Goal: Information Seeking & Learning: Learn about a topic

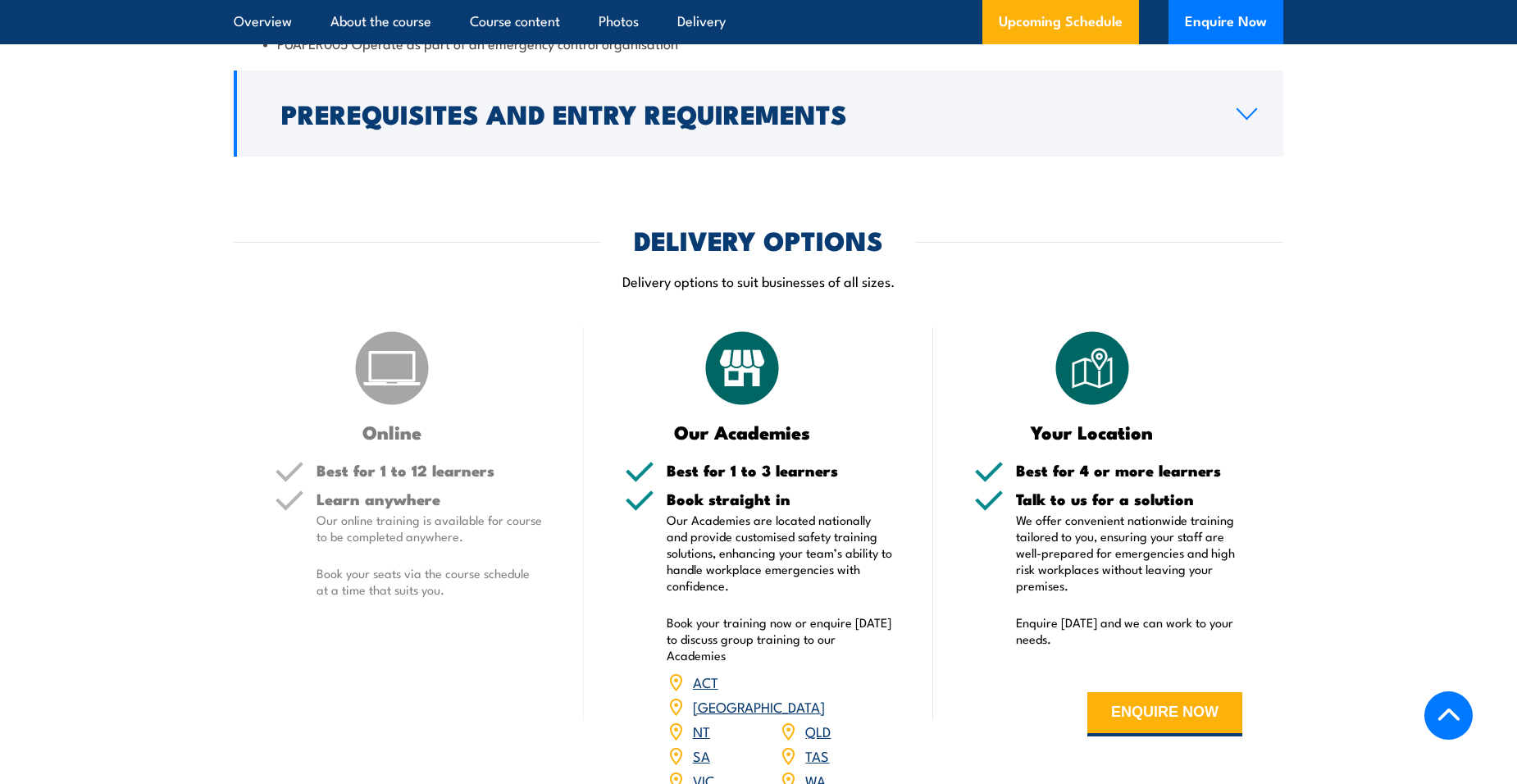
scroll to position [1968, 0]
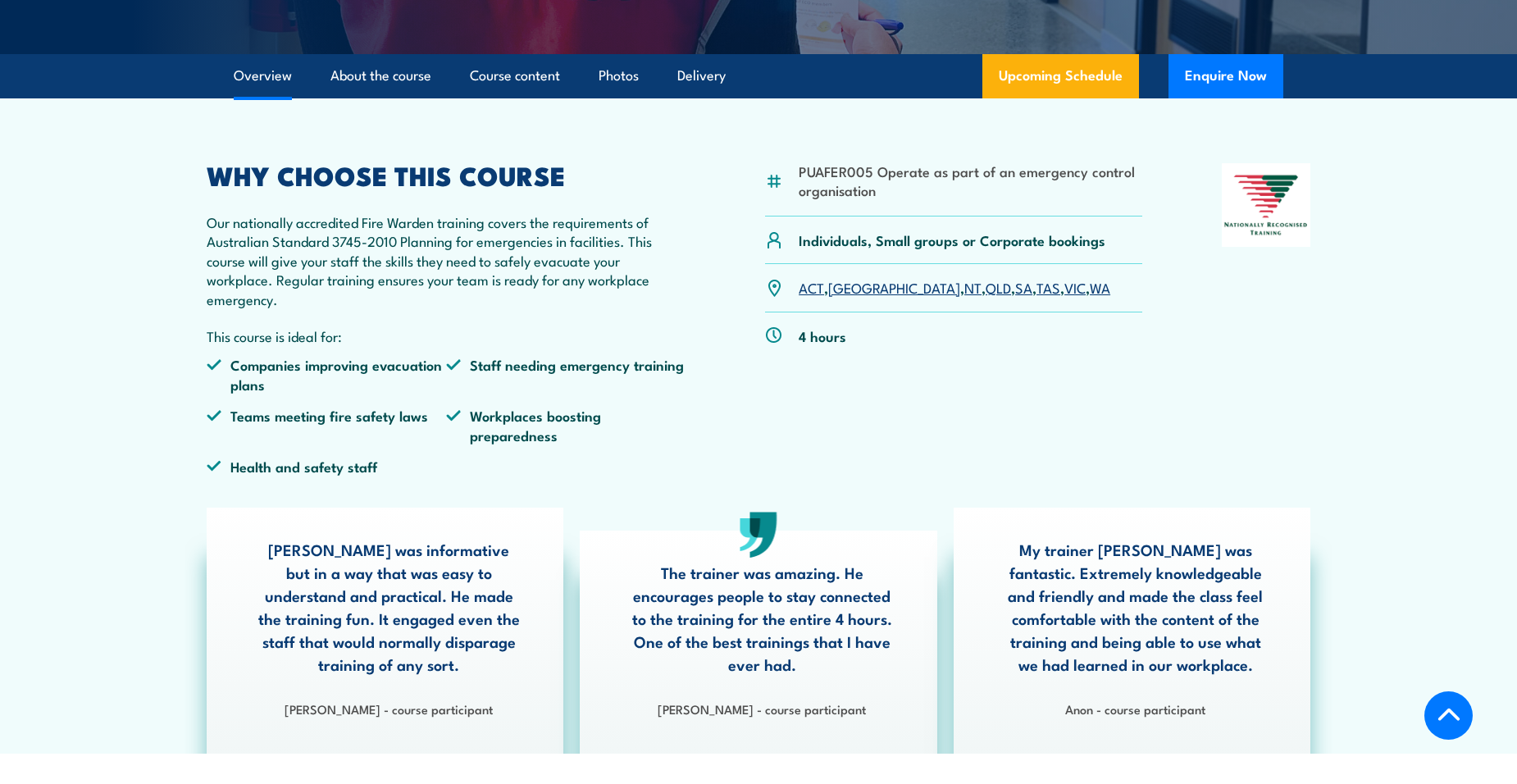
scroll to position [410, 0]
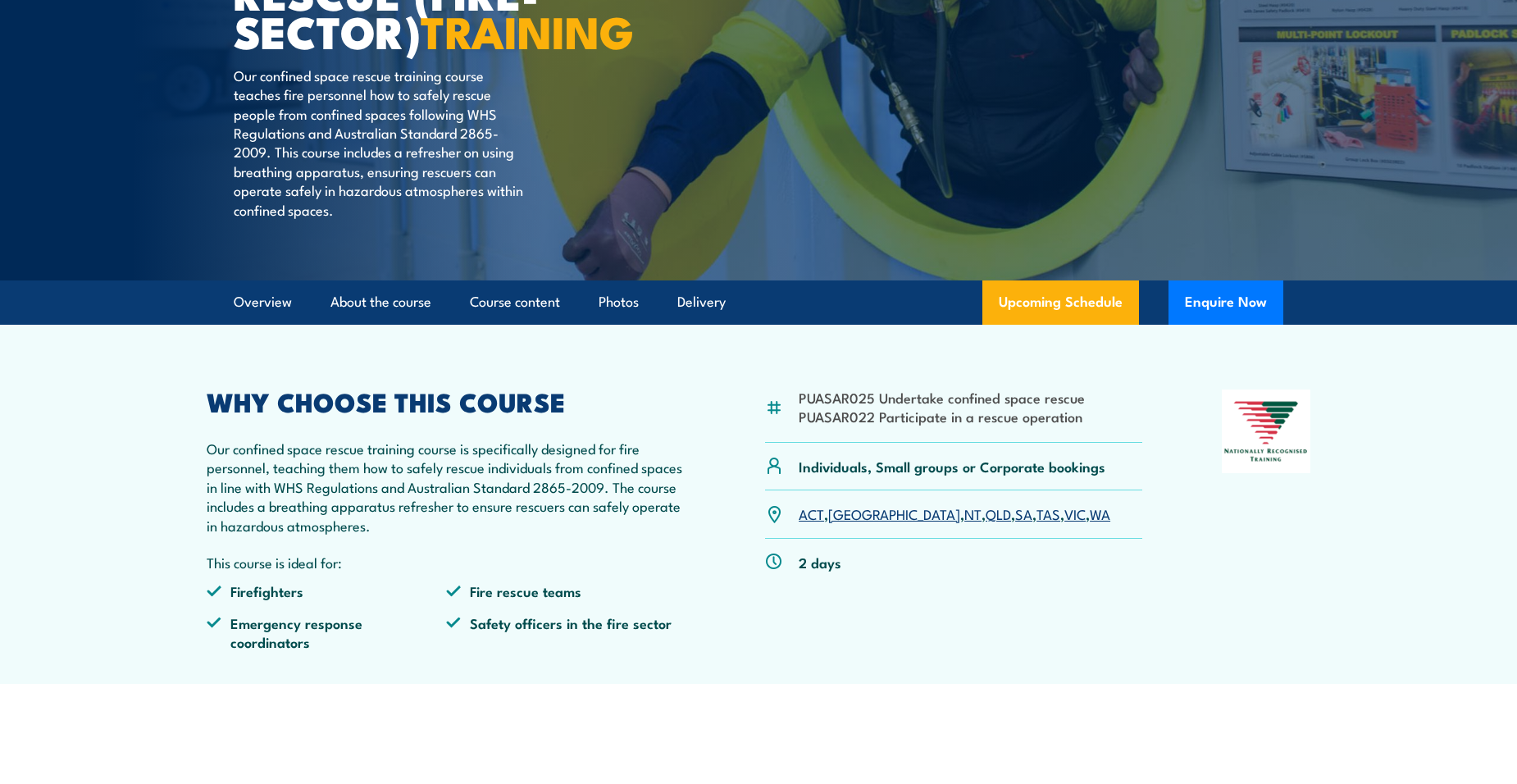
scroll to position [328, 0]
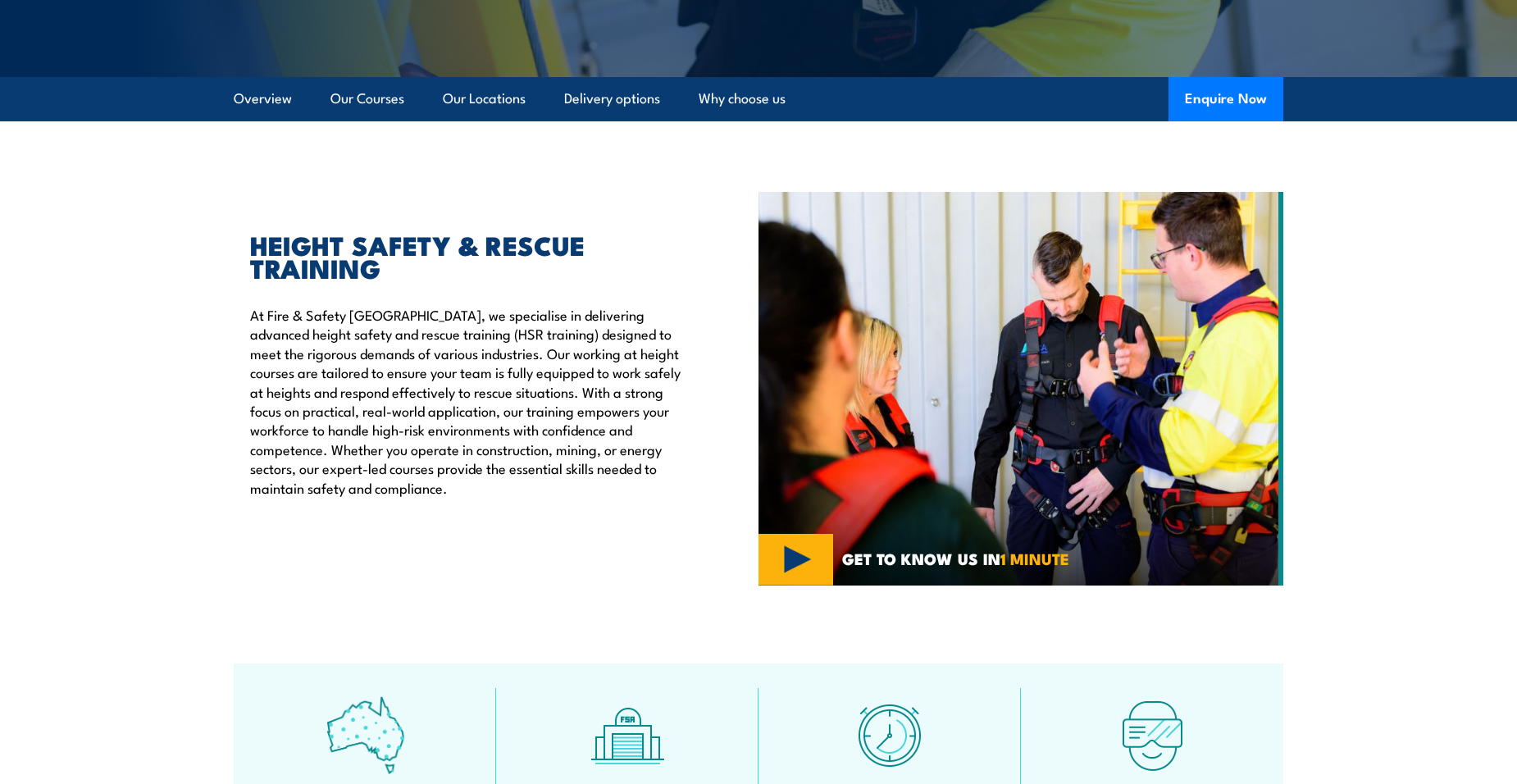
scroll to position [410, 0]
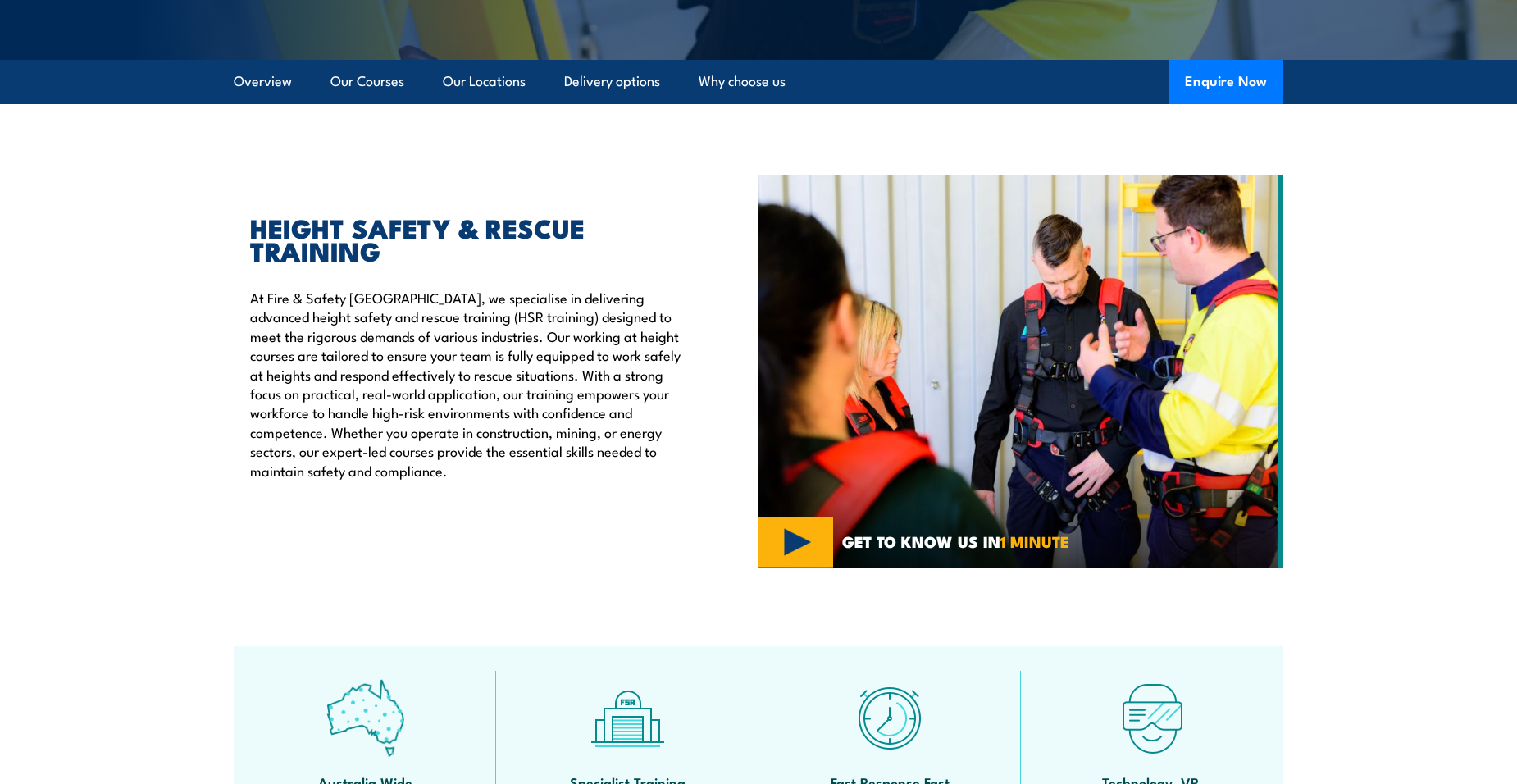
click at [67, 451] on section "HEIGHT SAFETY & RESCUE TRAINING At Fire & Safety Australia, we specialise in de…" at bounding box center [758, 371] width 1517 height 393
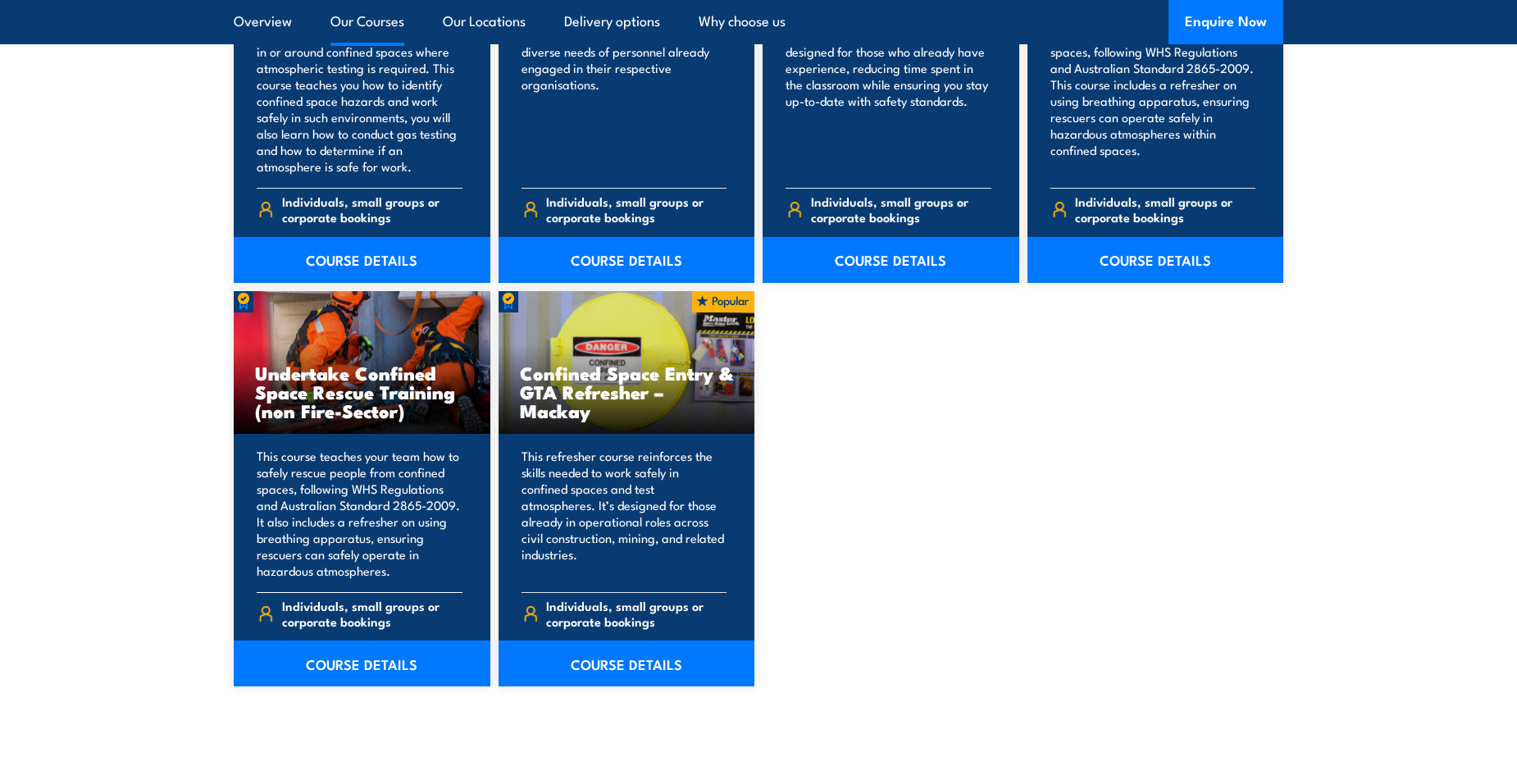
scroll to position [1557, 0]
click at [369, 675] on link "COURSE DETAILS" at bounding box center [362, 662] width 257 height 46
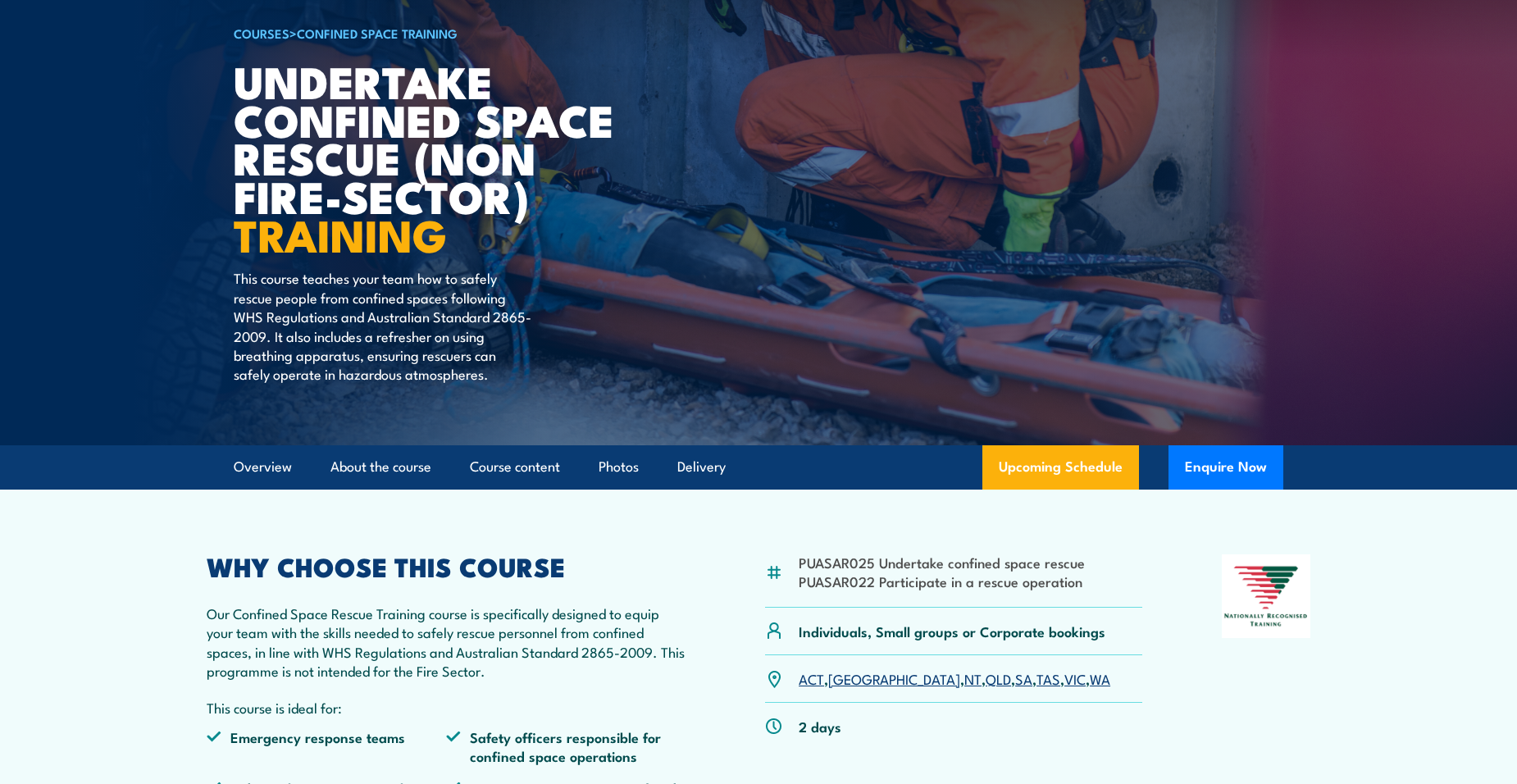
scroll to position [164, 0]
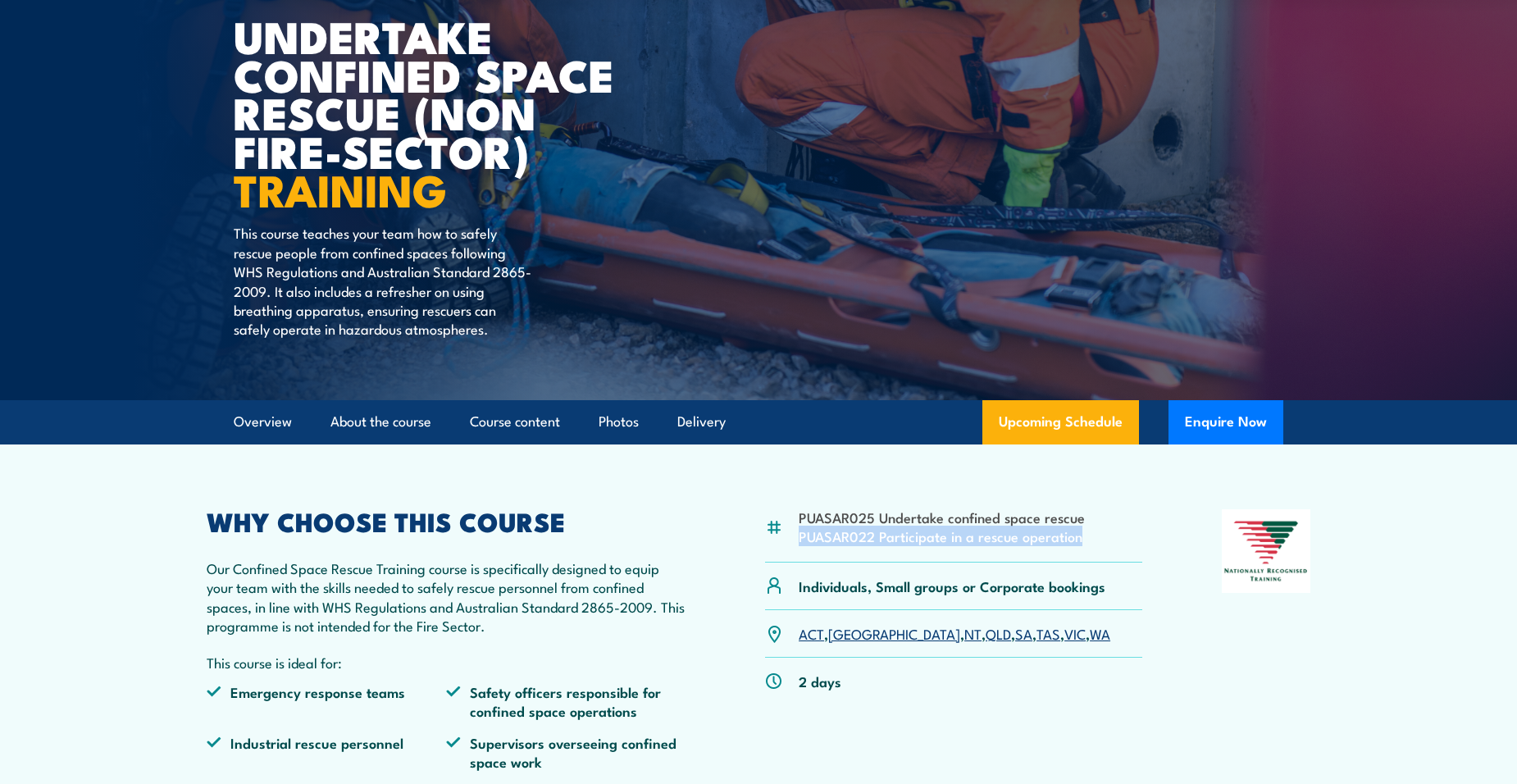
drag, startPoint x: 1079, startPoint y: 536, endPoint x: 801, endPoint y: 536, distance: 278.0
click at [801, 536] on li "PUASAR022 Participate in a rescue operation" at bounding box center [942, 536] width 286 height 19
copy li "PUASAR022 Participate in a rescue operation"
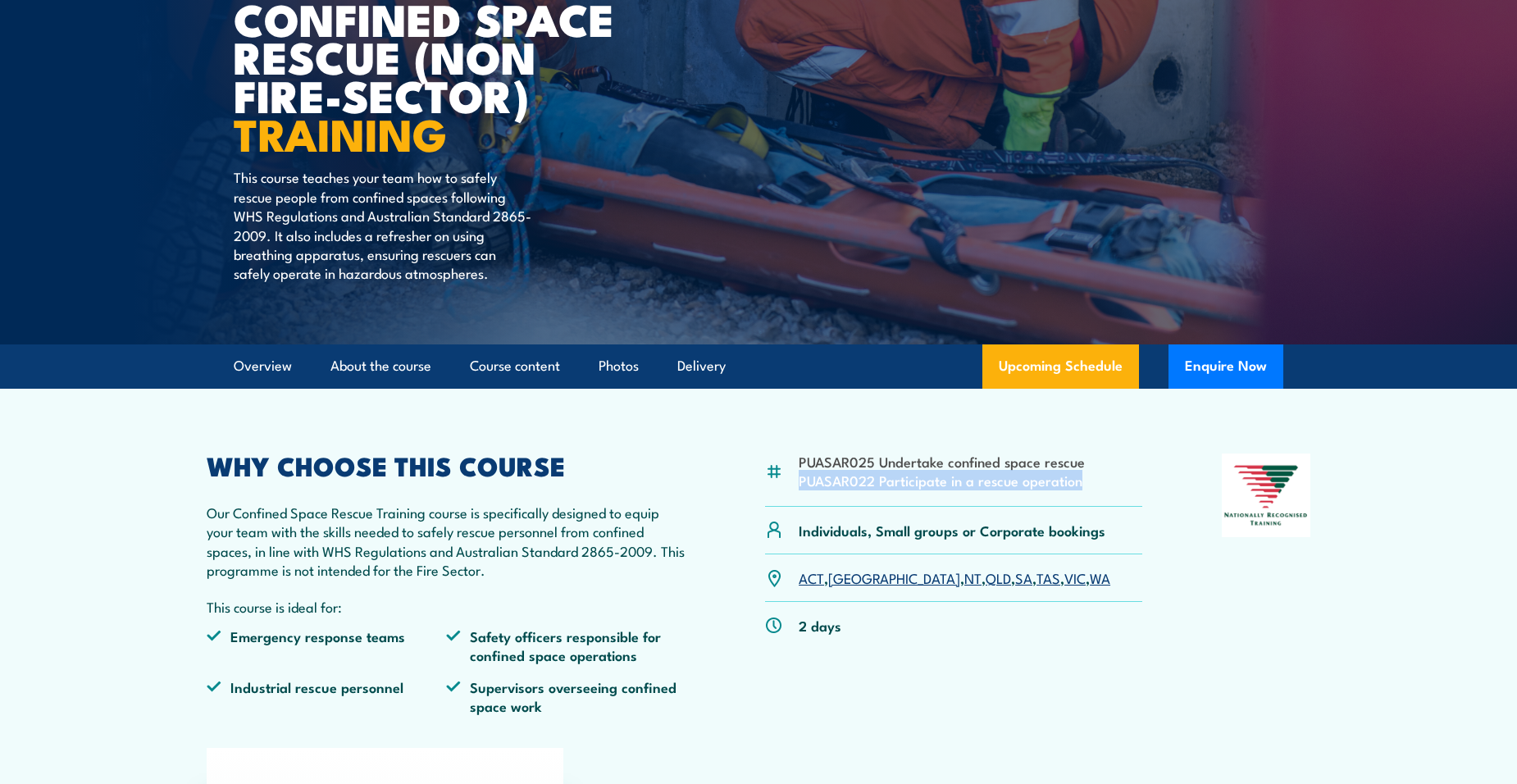
scroll to position [246, 0]
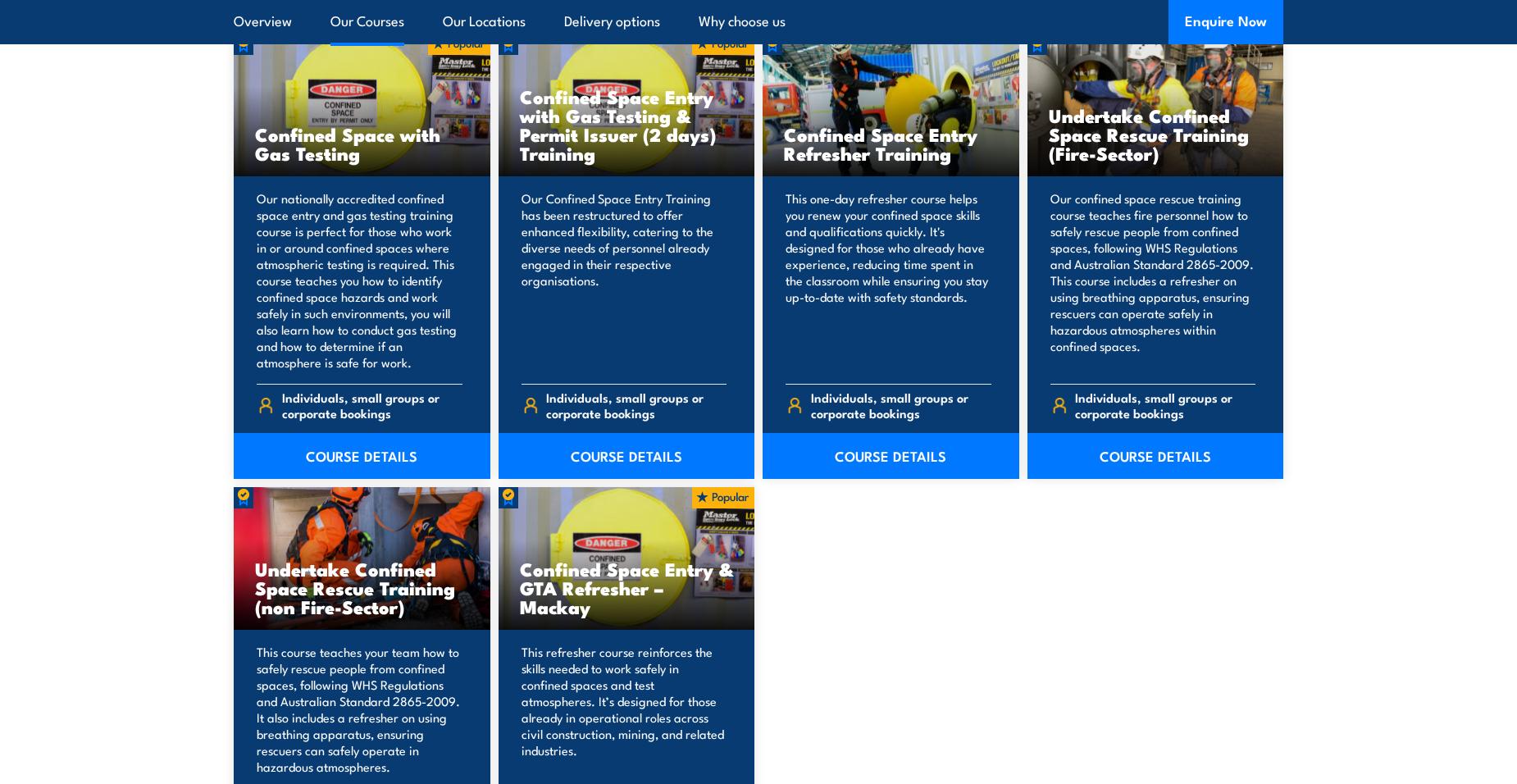
scroll to position [1311, 0]
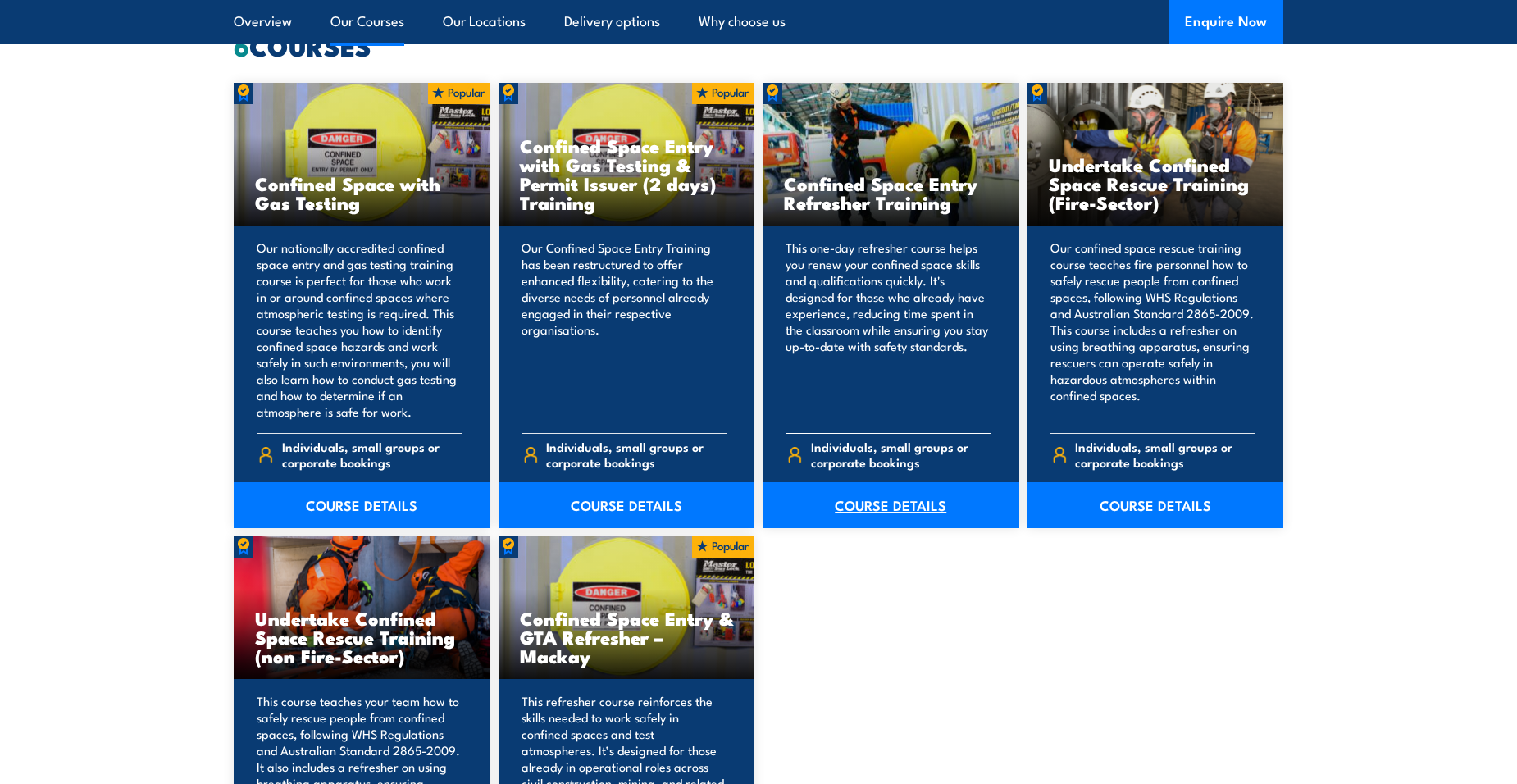
click at [897, 516] on link "COURSE DETAILS" at bounding box center [891, 505] width 257 height 46
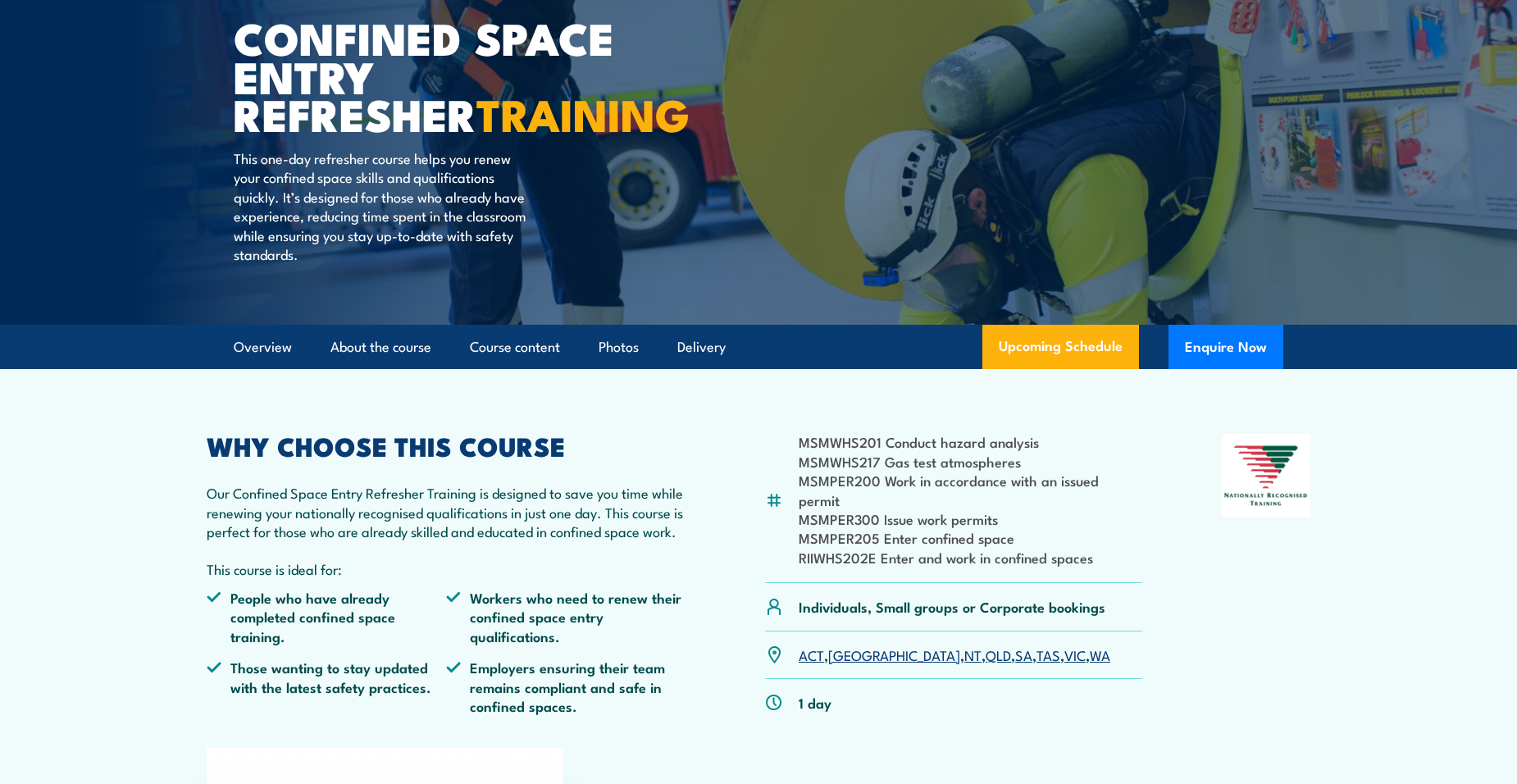
scroll to position [164, 0]
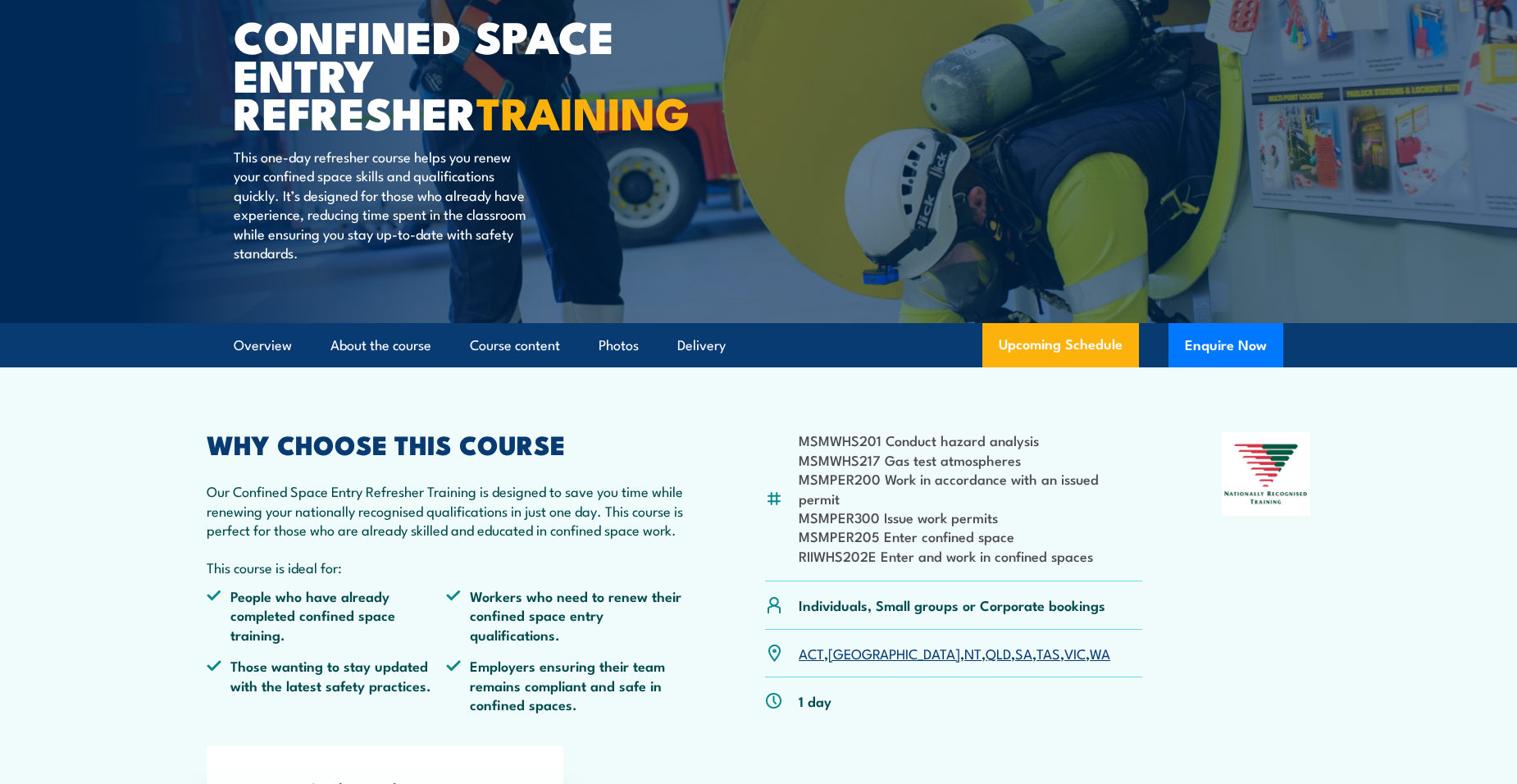
click at [870, 527] on li "MSMPER205 Enter confined space" at bounding box center [971, 536] width 344 height 19
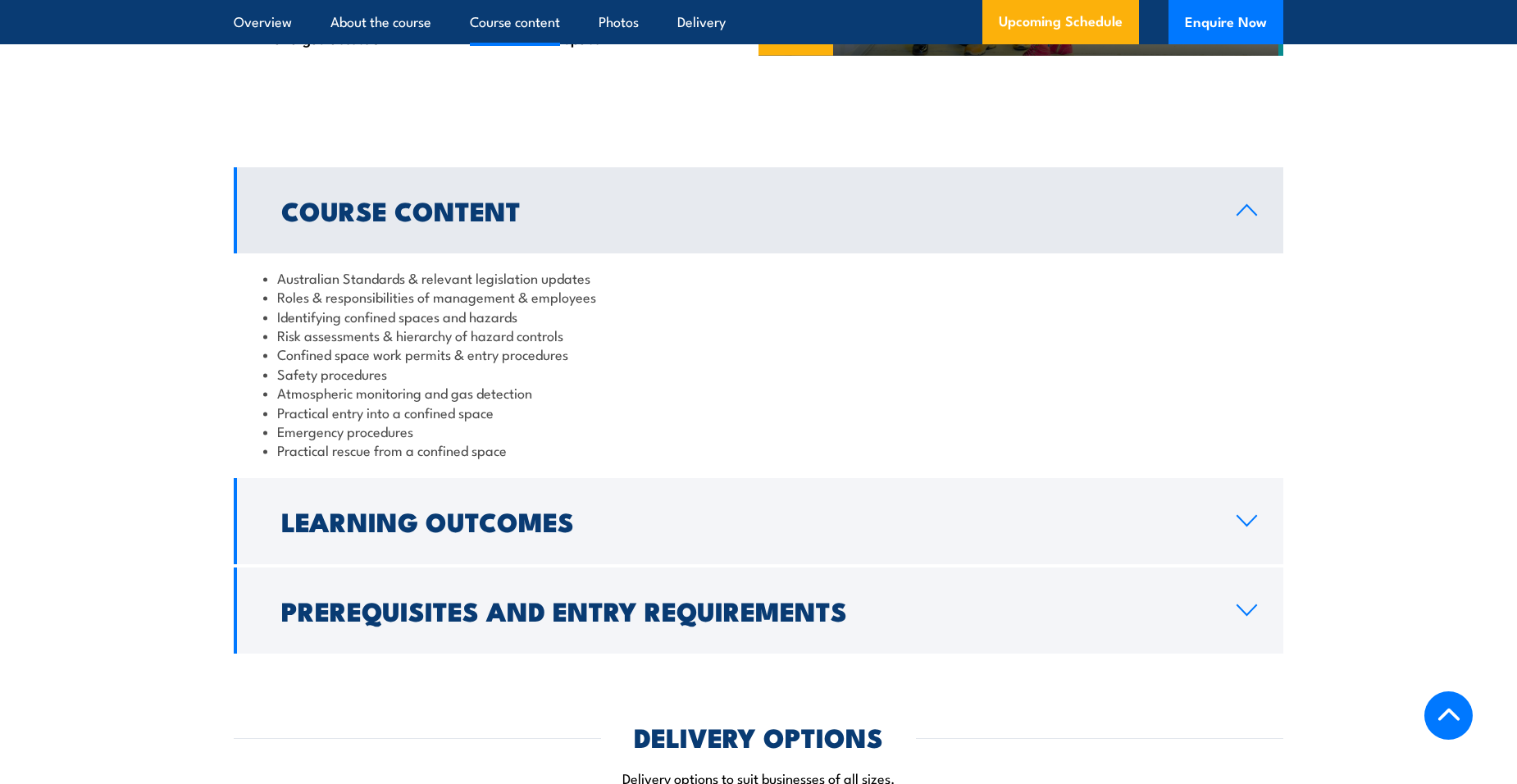
scroll to position [1886, 0]
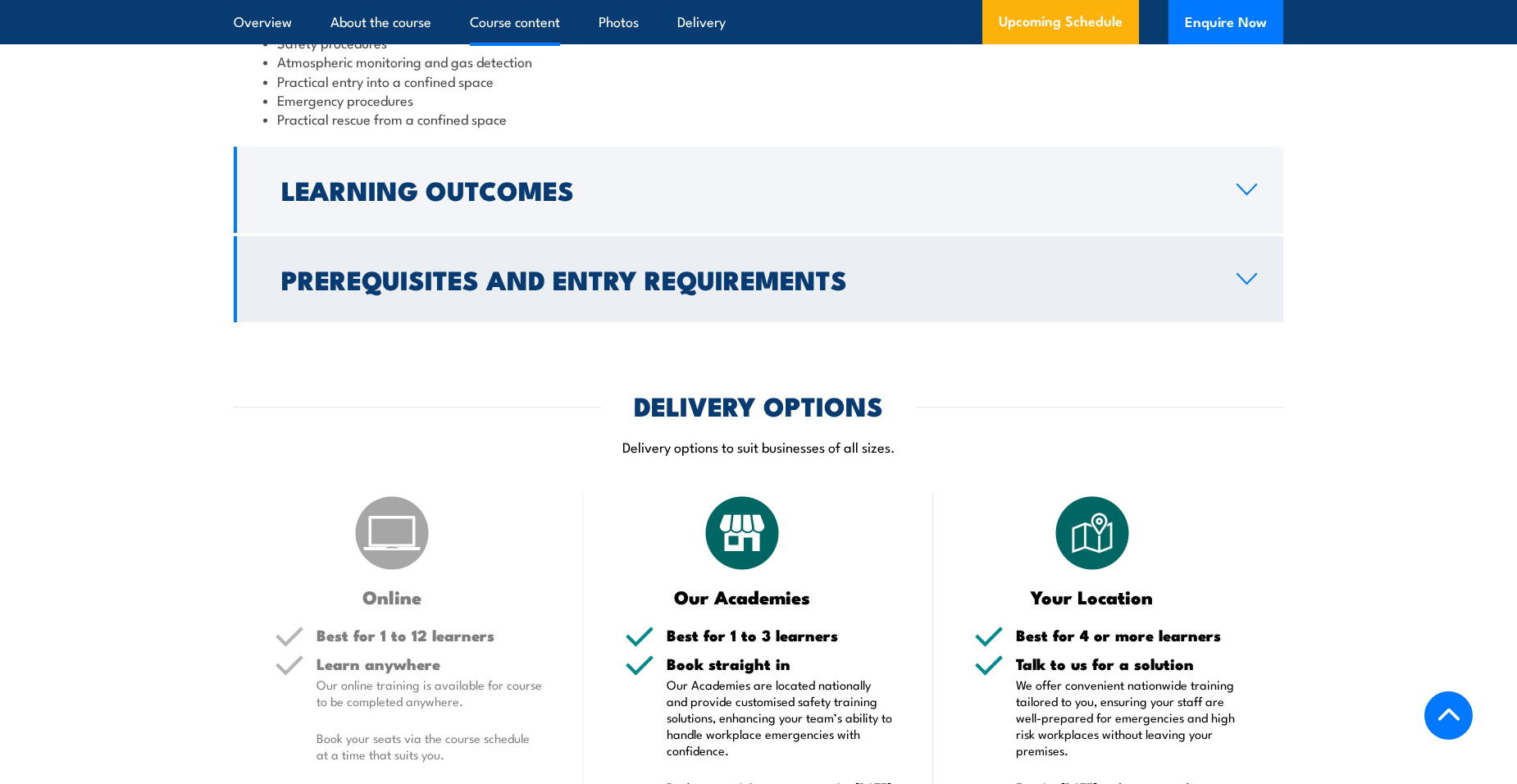
click at [580, 284] on h2 "Prerequisites and Entry Requirements" at bounding box center [745, 279] width 929 height 23
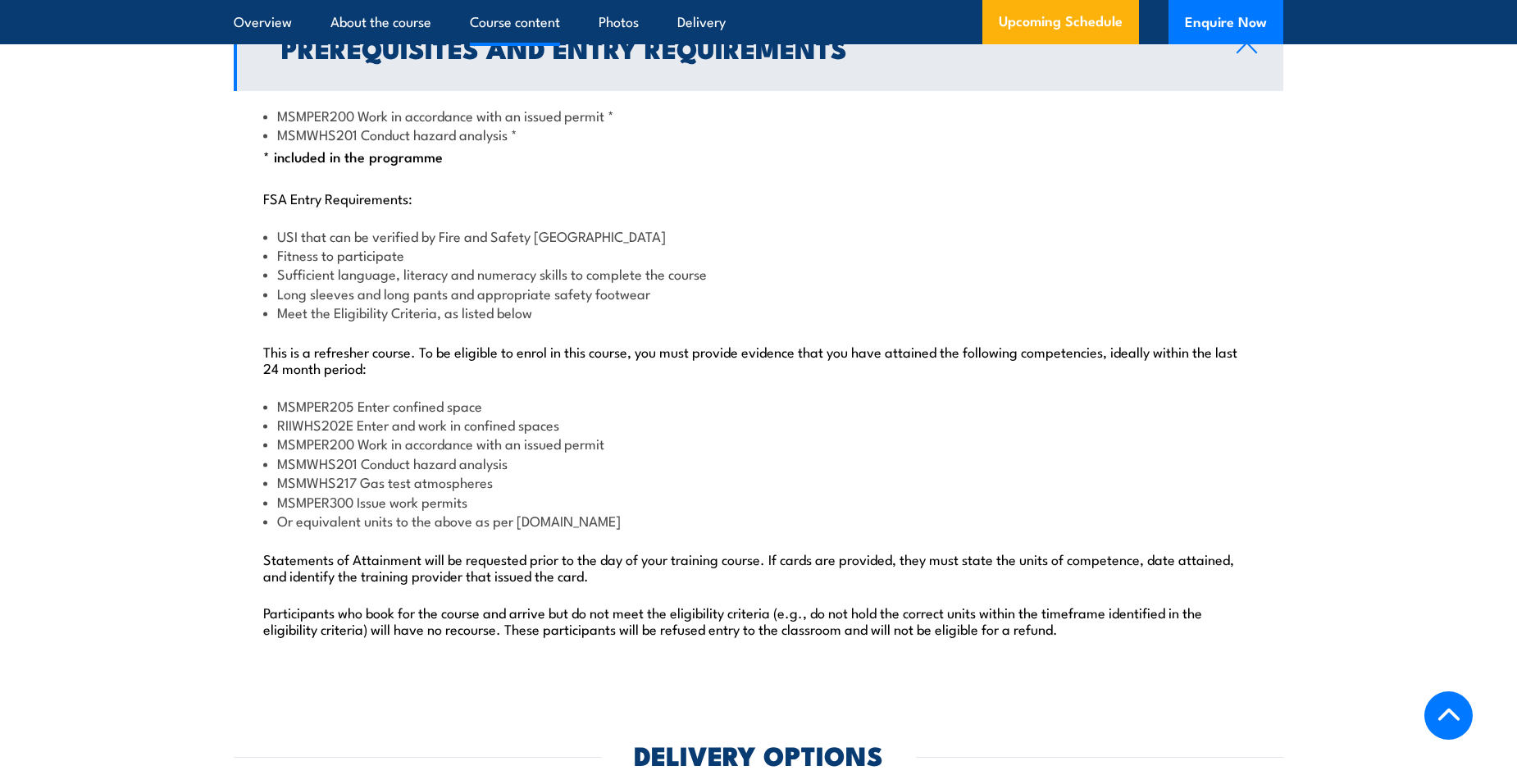
scroll to position [1978, 0]
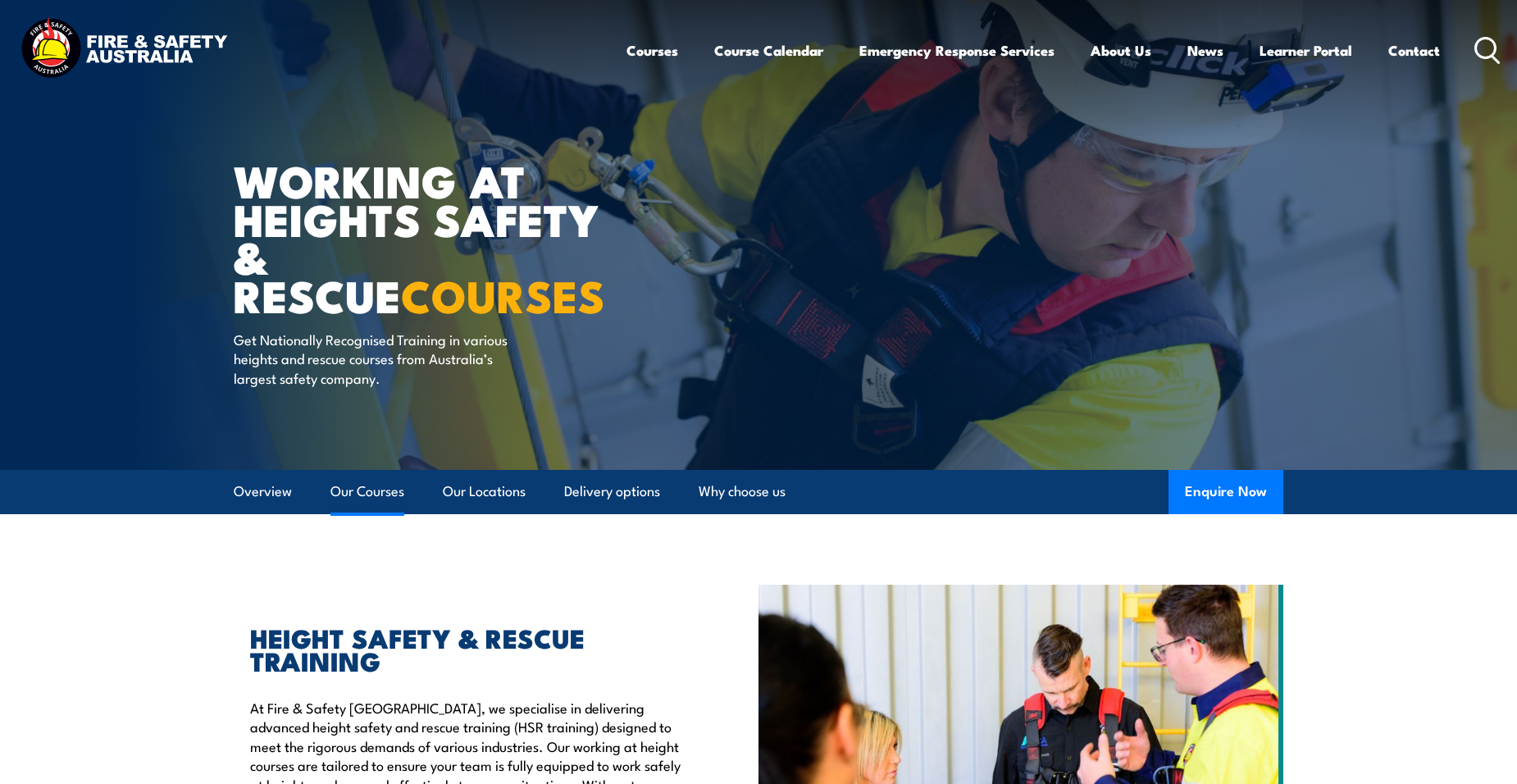
click at [373, 506] on link "Our Courses" at bounding box center [368, 491] width 74 height 44
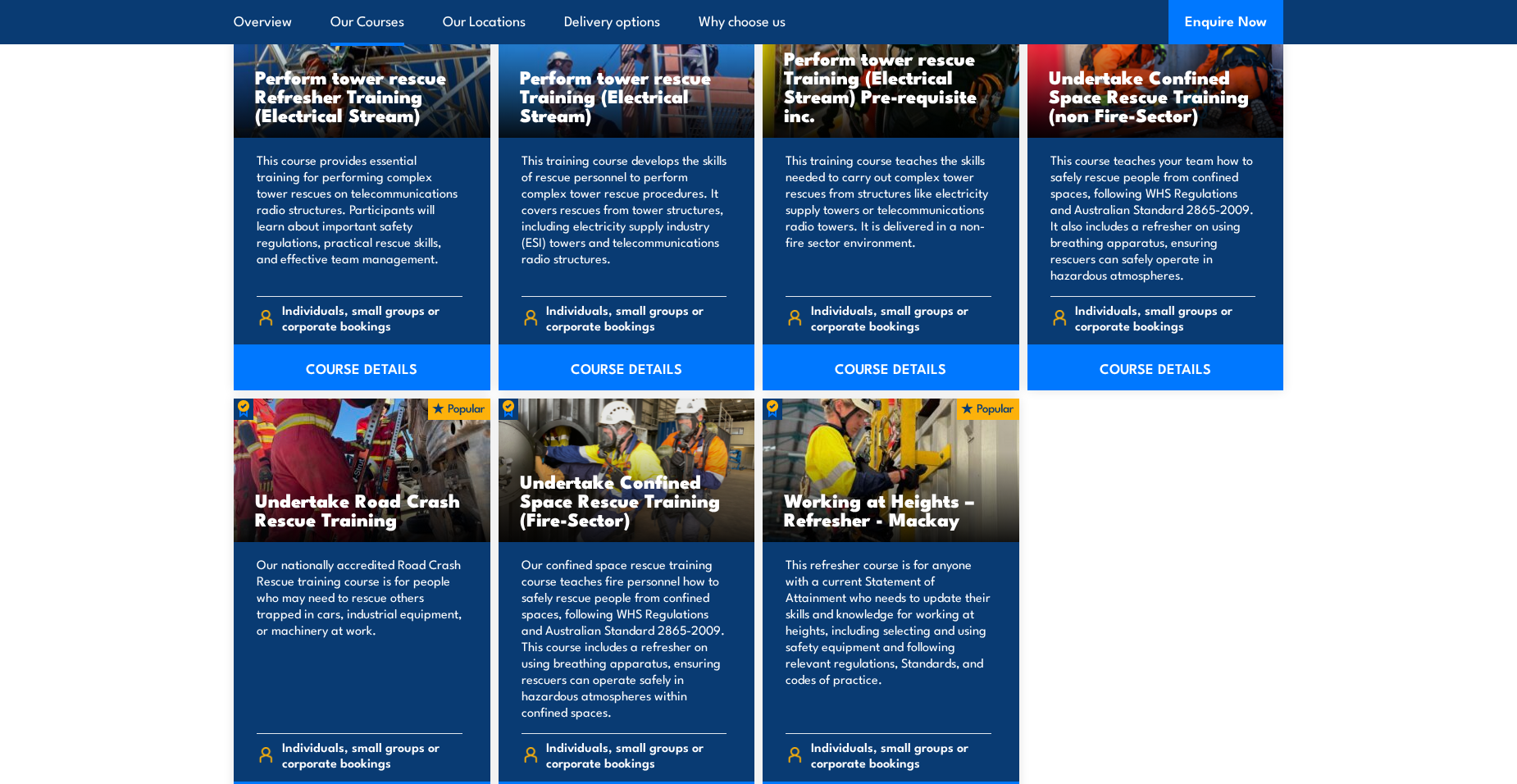
scroll to position [1079, 0]
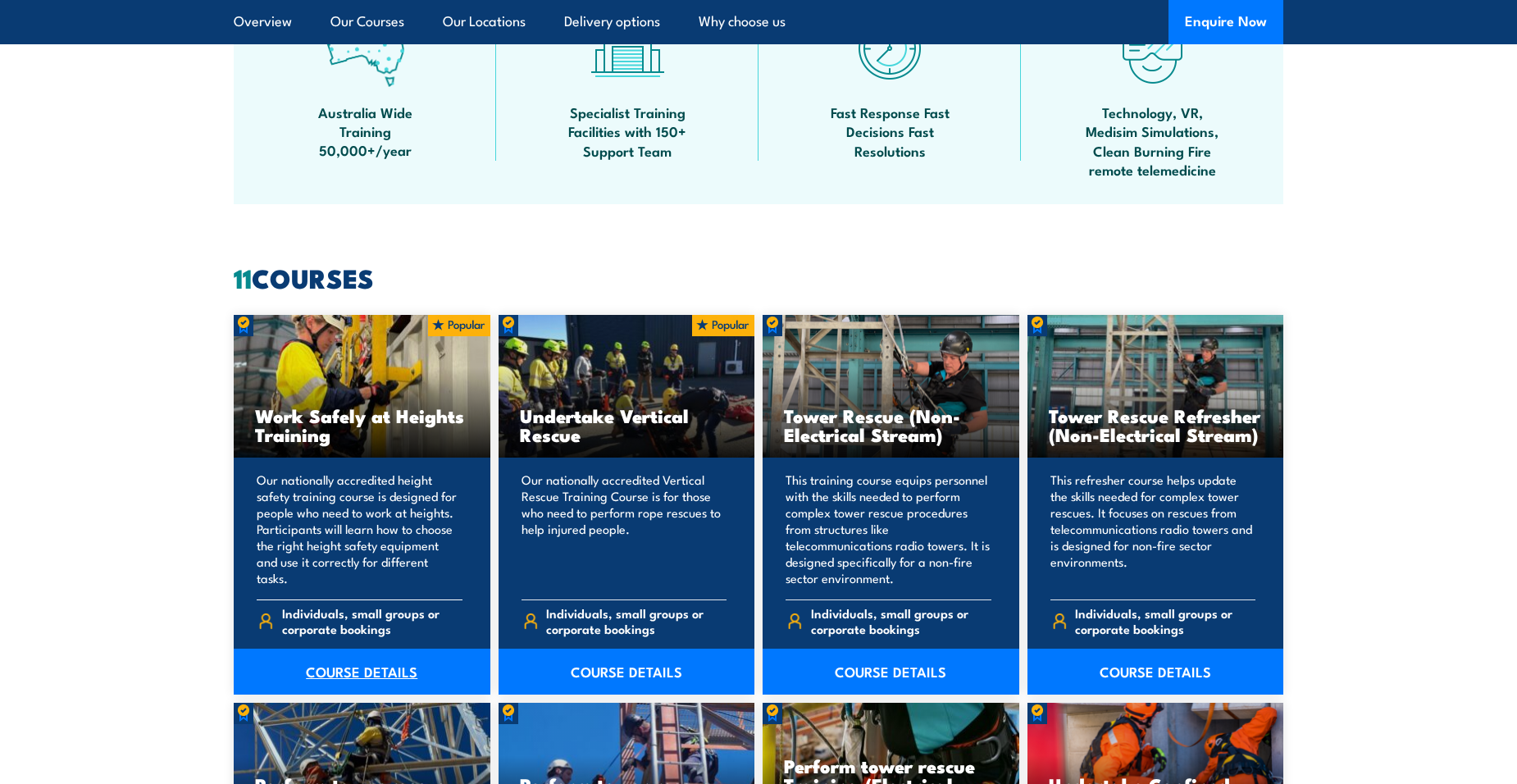
click at [338, 671] on link "COURSE DETAILS" at bounding box center [362, 671] width 257 height 46
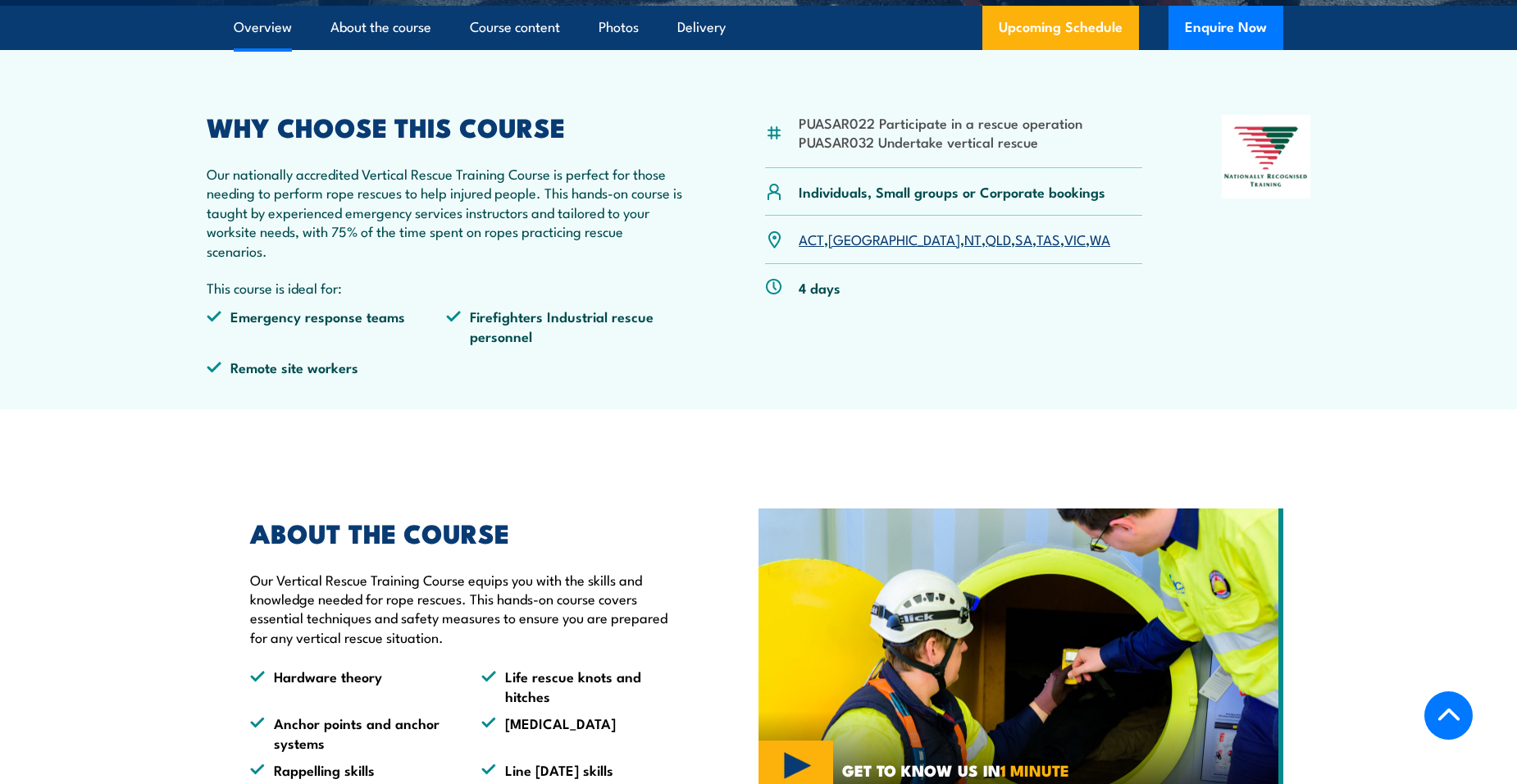
scroll to position [328, 0]
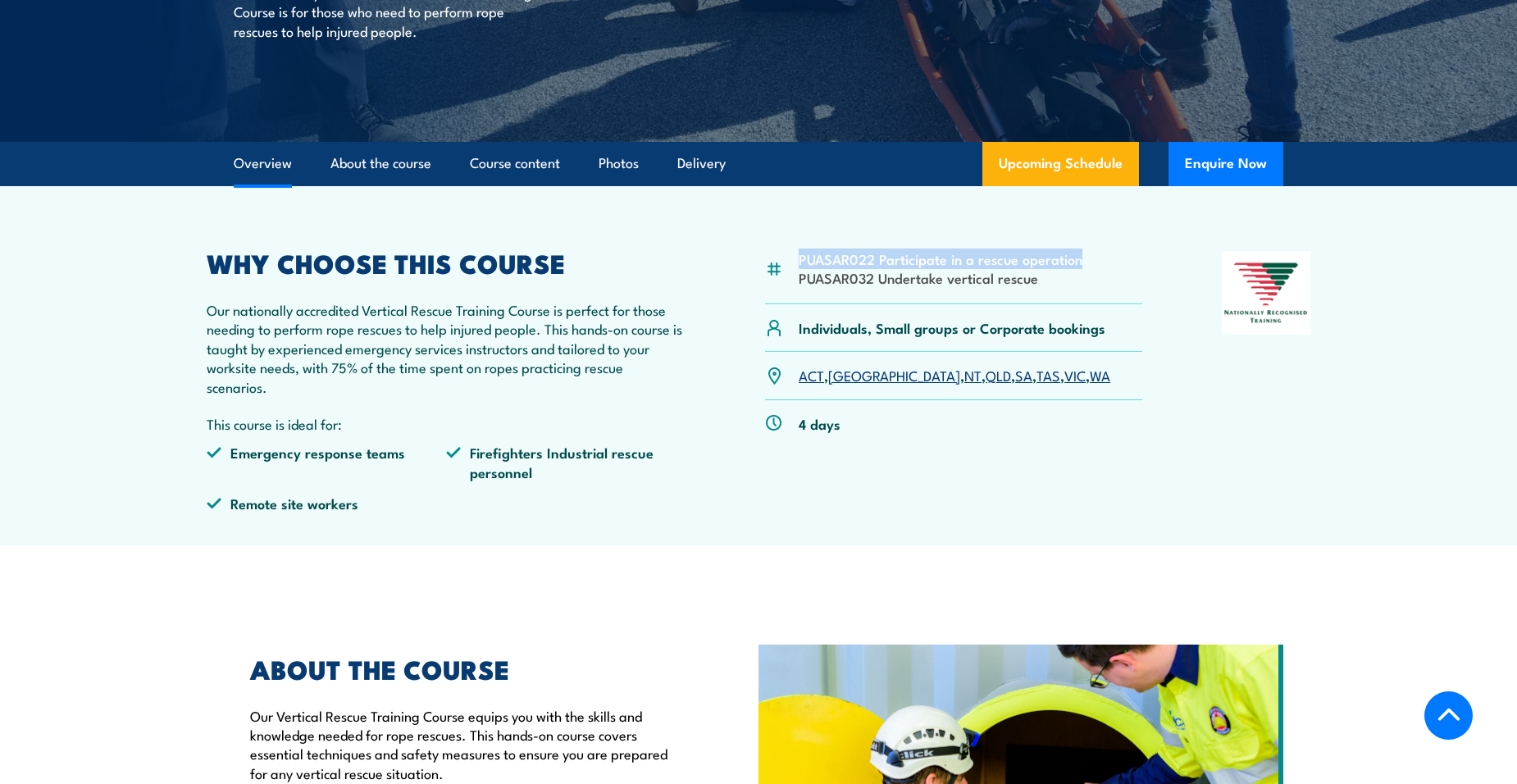
drag, startPoint x: 806, startPoint y: 258, endPoint x: 1079, endPoint y: 261, distance: 273.0
click at [1079, 261] on div "PUASAR022 Participate in a rescue operation PUASAR032 Undertake vertical rescue" at bounding box center [953, 277] width 377 height 53
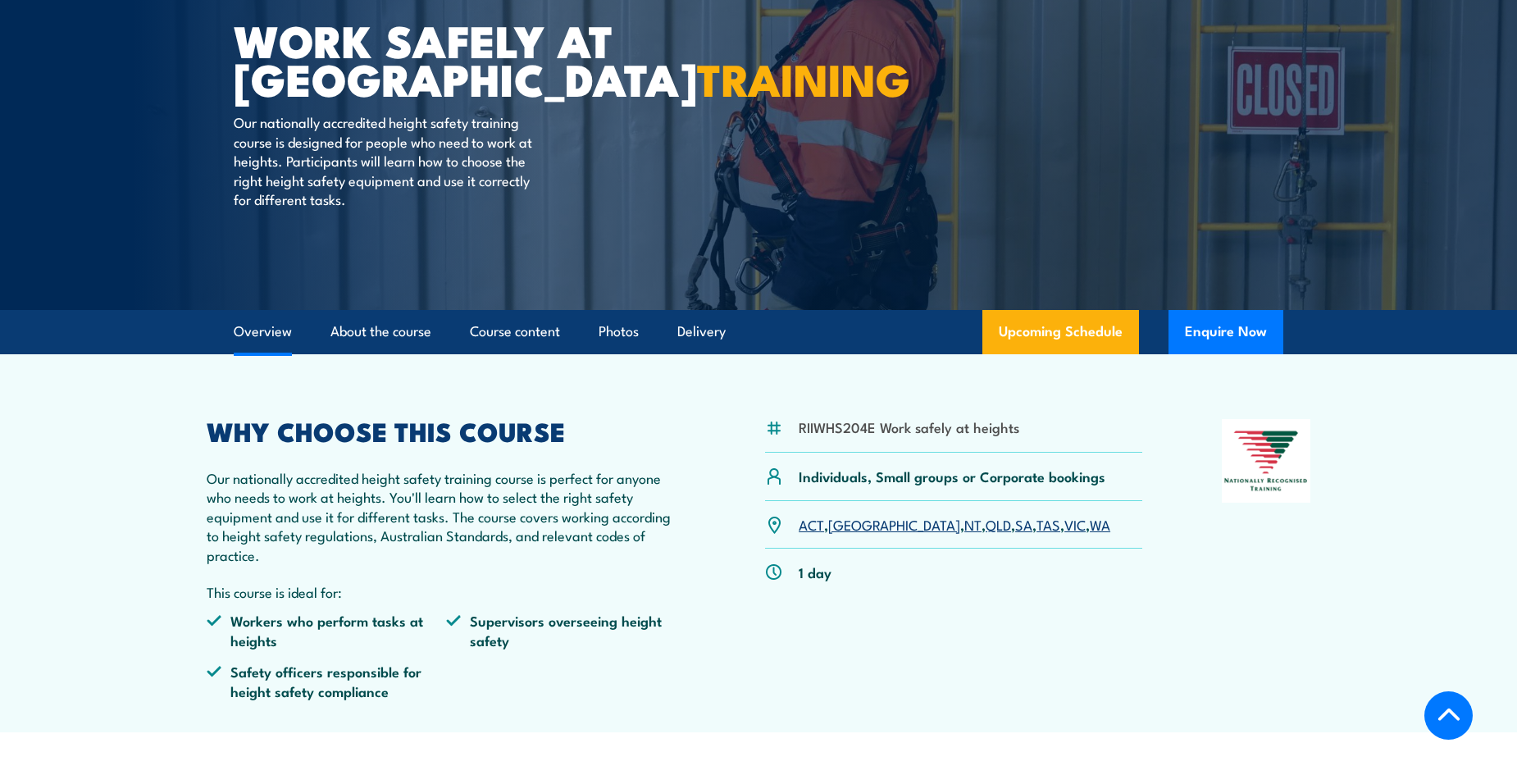
scroll to position [410, 0]
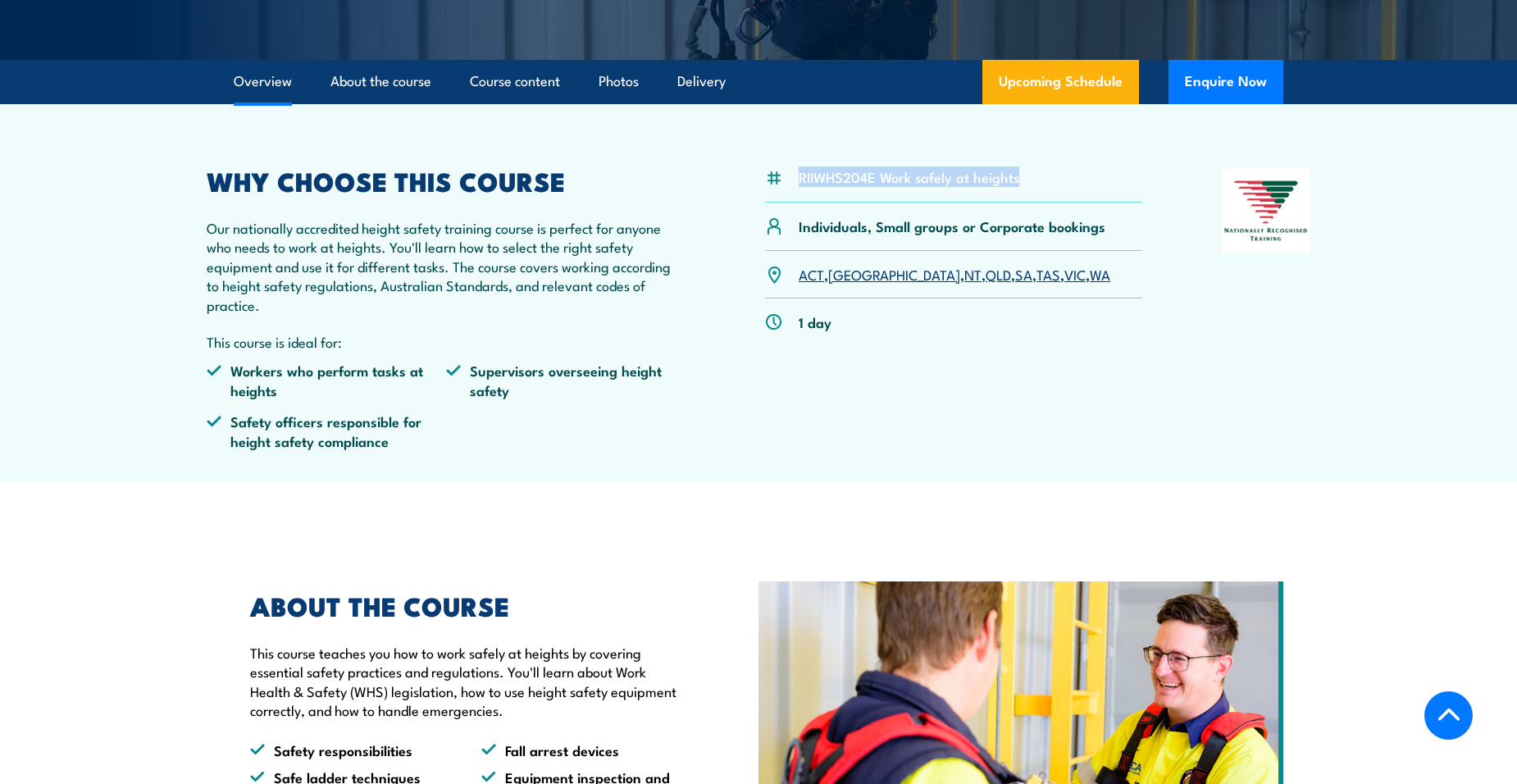
drag, startPoint x: 799, startPoint y: 176, endPoint x: 1035, endPoint y: 176, distance: 236.0
click at [1036, 176] on div "RIIWHS204E Work safely at heights" at bounding box center [953, 185] width 377 height 34
copy li "RIIWHS204E Work safely at heights"
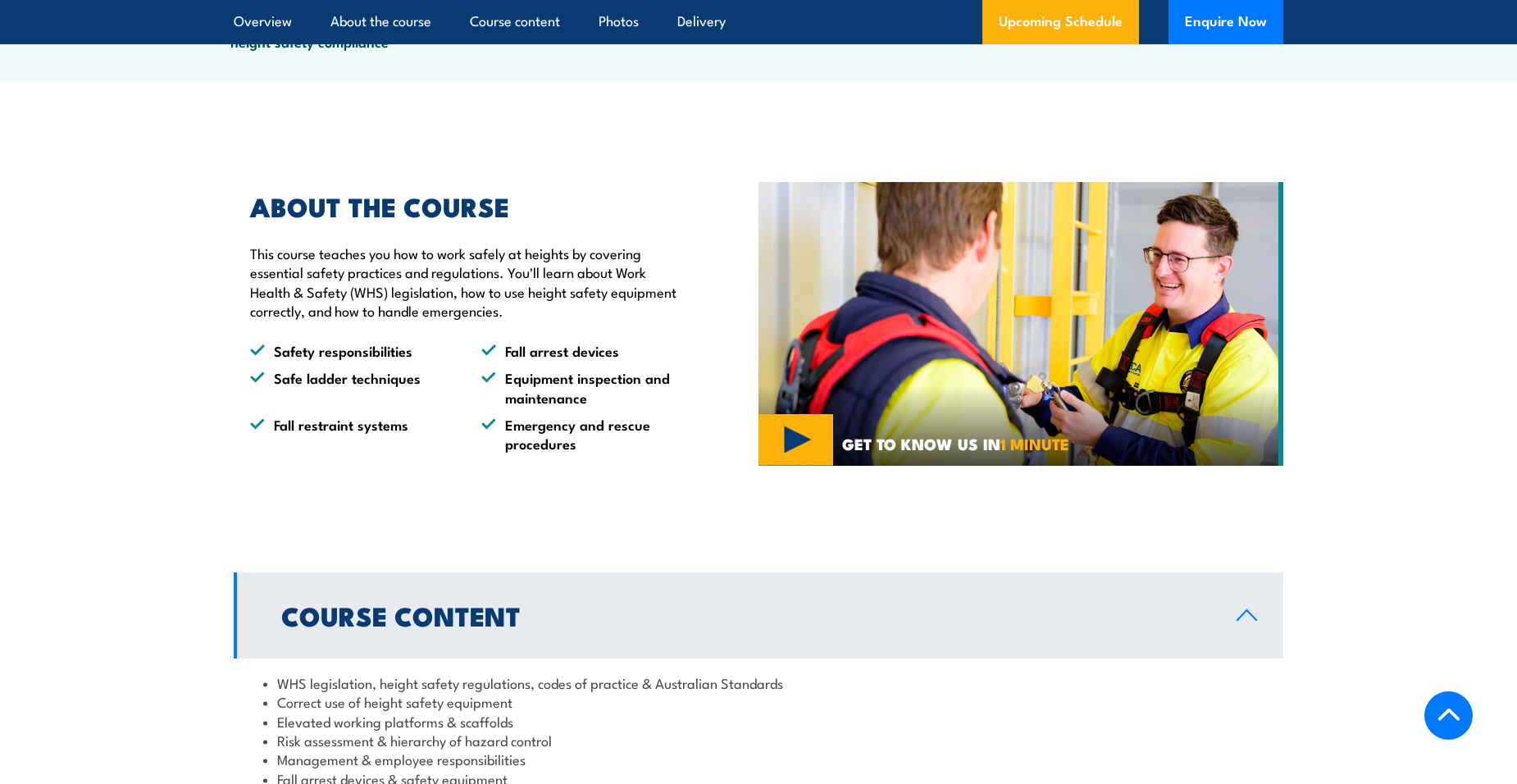
scroll to position [819, 0]
